Goal: Information Seeking & Learning: Learn about a topic

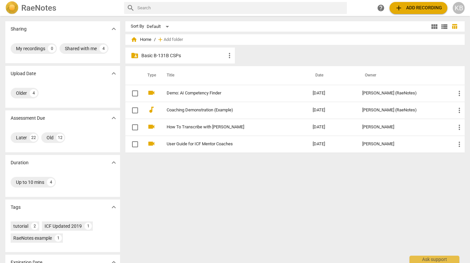
click at [173, 55] on p "Basic B-131B CSPs" at bounding box center [183, 55] width 84 height 7
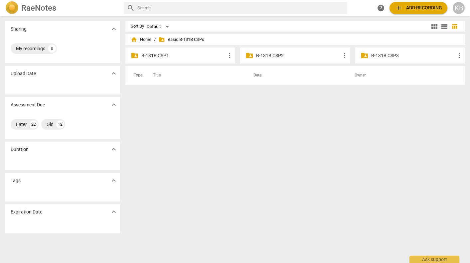
click at [276, 56] on p "B-131B CSP2" at bounding box center [298, 55] width 84 height 7
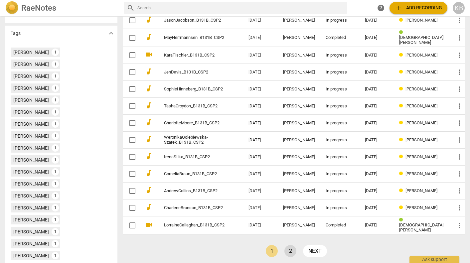
click at [289, 249] on link "2" at bounding box center [290, 251] width 12 height 12
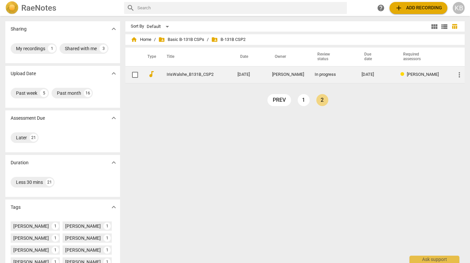
click at [211, 74] on link "IrisWalshe_B131B_CSP2" at bounding box center [190, 74] width 47 height 5
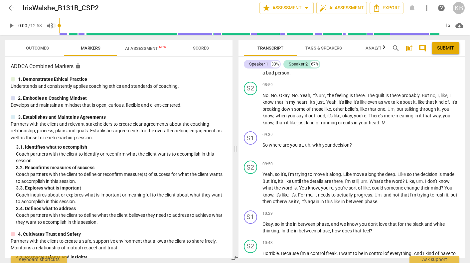
scroll to position [771, 0]
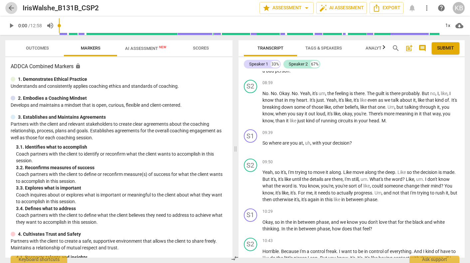
click at [12, 6] on span "arrow_back" at bounding box center [11, 8] width 8 height 8
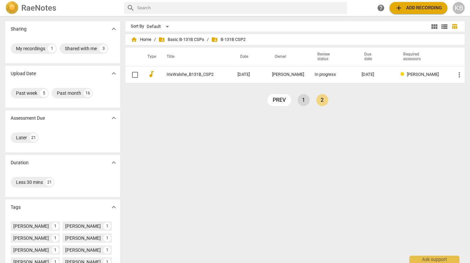
click at [302, 98] on link "1" at bounding box center [304, 100] width 12 height 12
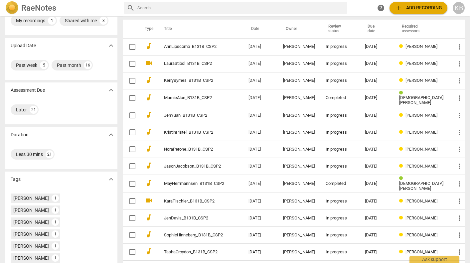
scroll to position [28, 0]
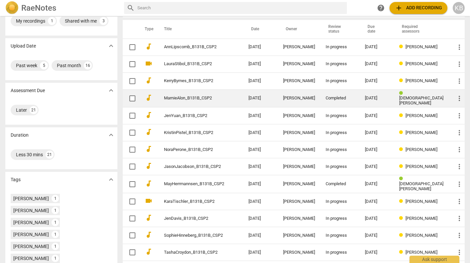
click at [302, 98] on div "[PERSON_NAME]" at bounding box center [299, 98] width 32 height 5
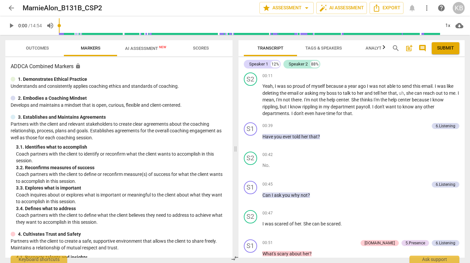
scroll to position [212, 0]
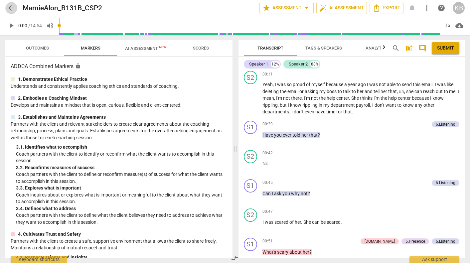
click at [13, 5] on span "arrow_back" at bounding box center [11, 8] width 8 height 8
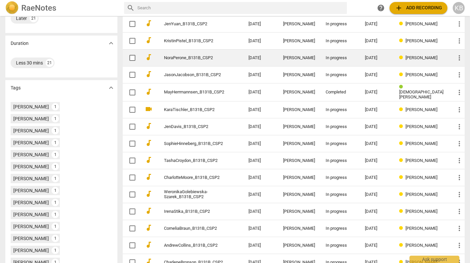
scroll to position [124, 0]
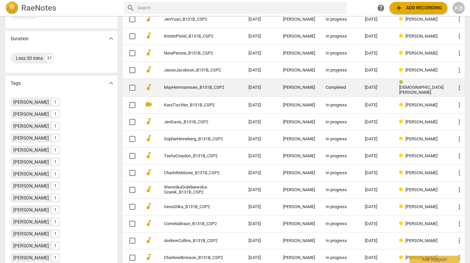
click at [259, 85] on td "[DATE]" at bounding box center [260, 88] width 35 height 18
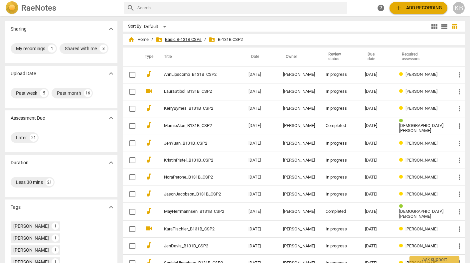
click at [190, 36] on span "folder_shared Basic B-131B CSPs" at bounding box center [179, 39] width 46 height 7
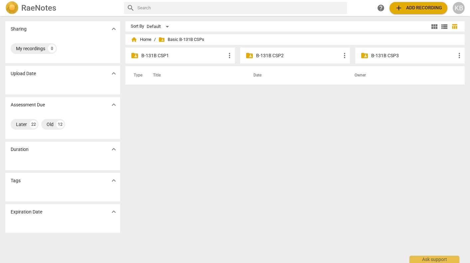
click at [160, 56] on p "B-131B CSP1" at bounding box center [183, 55] width 84 height 7
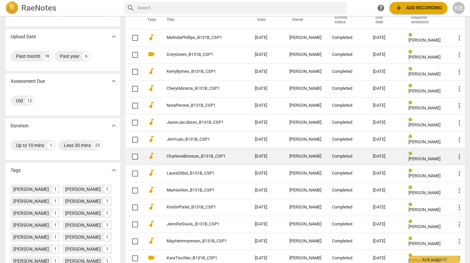
scroll to position [36, 0]
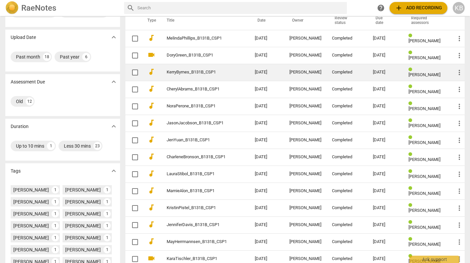
click at [292, 74] on div "[PERSON_NAME]" at bounding box center [305, 72] width 32 height 5
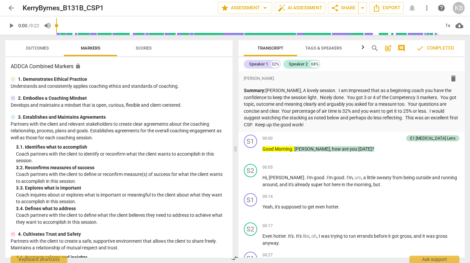
click at [39, 47] on span "Outcomes" at bounding box center [37, 48] width 23 height 5
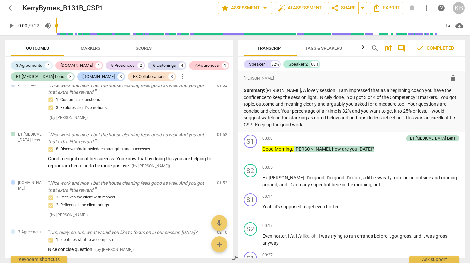
scroll to position [222, 0]
click at [12, 7] on span "arrow_back" at bounding box center [11, 8] width 8 height 8
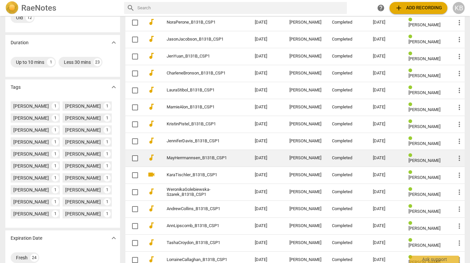
scroll to position [123, 0]
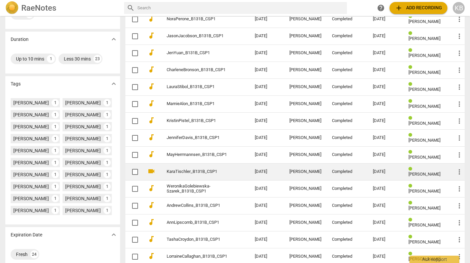
click at [257, 173] on td "[DATE]" at bounding box center [266, 171] width 35 height 17
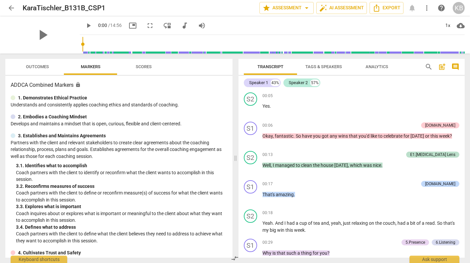
scroll to position [125, 0]
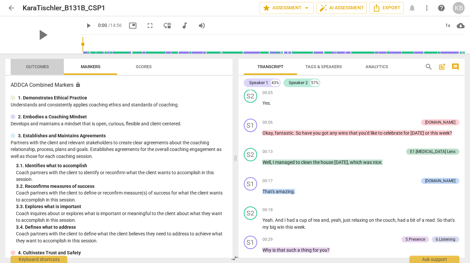
click at [40, 65] on span "Outcomes" at bounding box center [37, 66] width 23 height 5
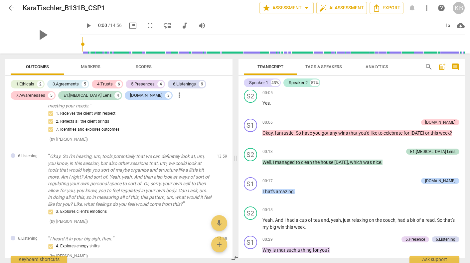
scroll to position [2013, 0]
click at [10, 7] on span "arrow_back" at bounding box center [11, 8] width 8 height 8
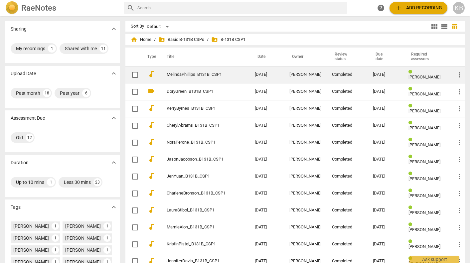
click at [254, 71] on td "[DATE]" at bounding box center [266, 74] width 35 height 17
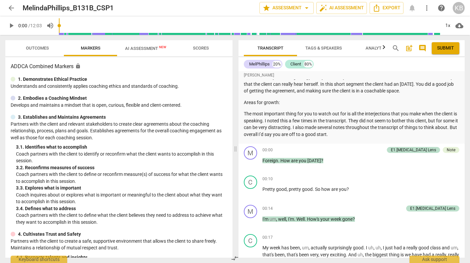
scroll to position [39, 0]
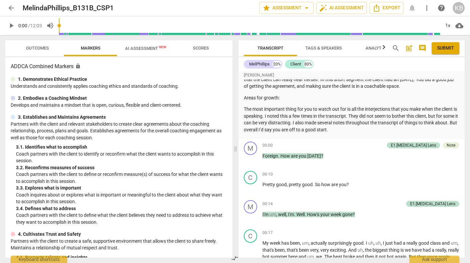
click at [13, 5] on span "arrow_back" at bounding box center [11, 8] width 8 height 8
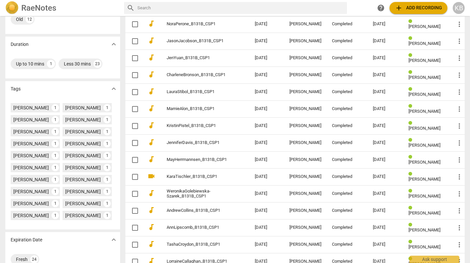
scroll to position [122, 0]
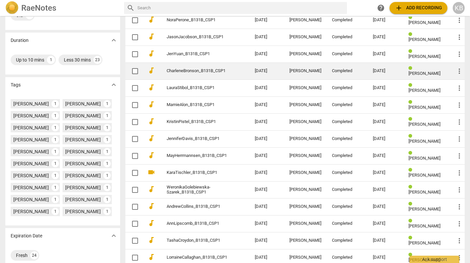
click at [208, 72] on link "CharleneBronson_B131B_CSP1" at bounding box center [199, 70] width 64 height 5
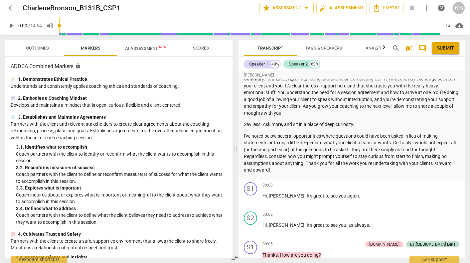
scroll to position [10, 0]
click at [40, 47] on span "Outcomes" at bounding box center [37, 48] width 23 height 5
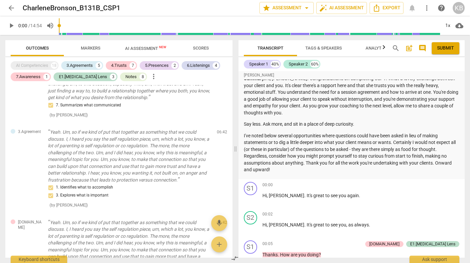
scroll to position [989, 0]
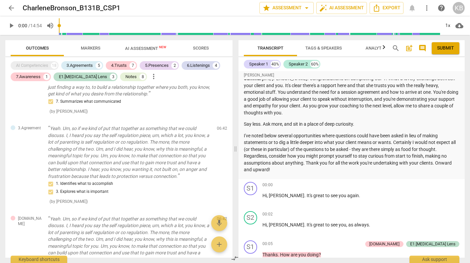
click at [10, 8] on span "arrow_back" at bounding box center [11, 8] width 8 height 8
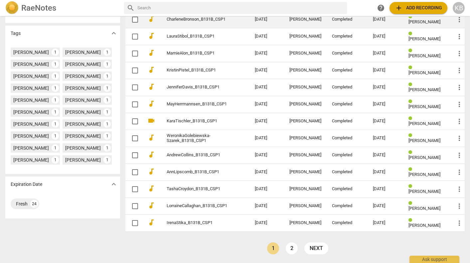
scroll to position [174, 0]
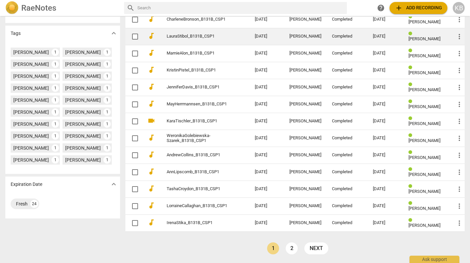
click at [198, 35] on link "LauraStibol_B131B_CSP1" at bounding box center [199, 36] width 64 height 5
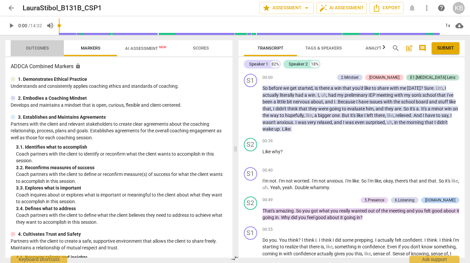
click at [39, 46] on span "Outcomes" at bounding box center [37, 48] width 23 height 5
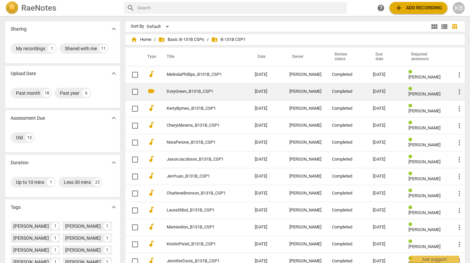
click at [192, 92] on link "DoryGreen_B131B_CSP1" at bounding box center [199, 91] width 64 height 5
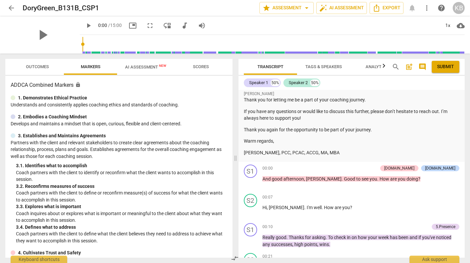
scroll to position [278, 0]
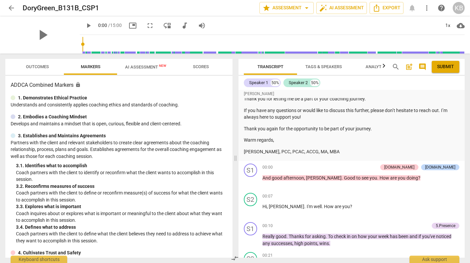
click at [32, 62] on button "Outcomes" at bounding box center [37, 67] width 53 height 16
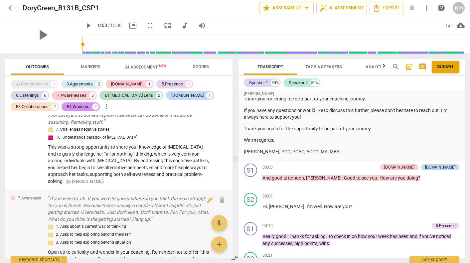
scroll to position [1652, 0]
